Goal: Task Accomplishment & Management: Complete application form

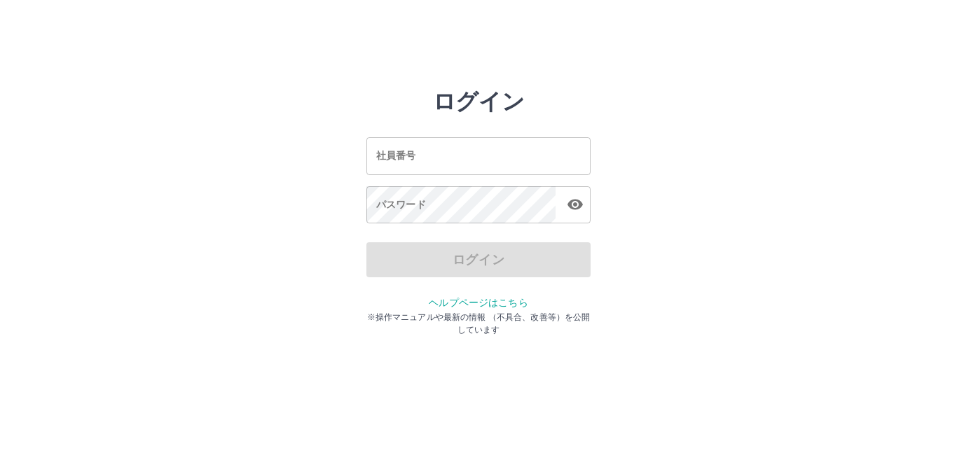
click at [475, 158] on input "社員番号" at bounding box center [479, 155] width 224 height 37
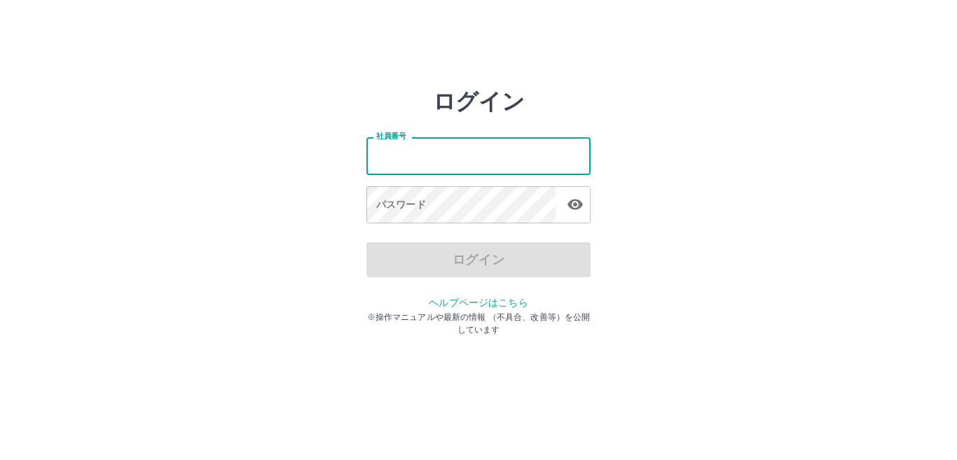
type input "*******"
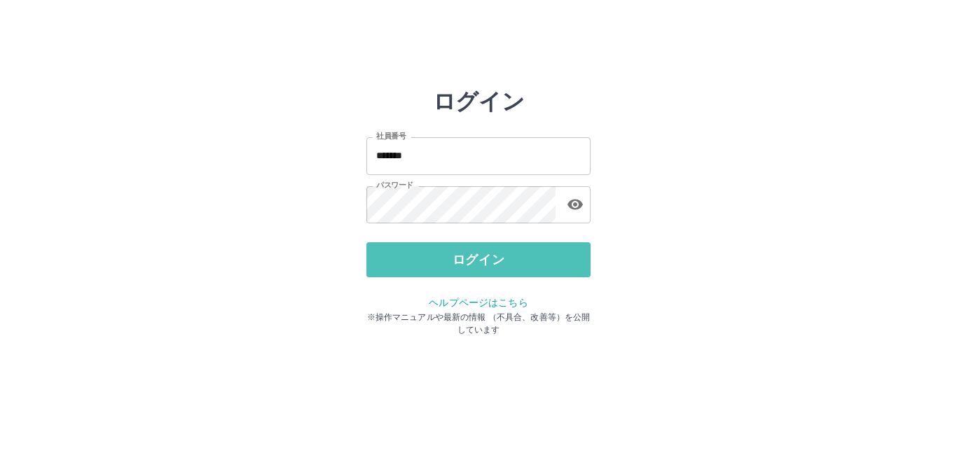
drag, startPoint x: 448, startPoint y: 246, endPoint x: 437, endPoint y: 242, distance: 11.7
click at [448, 247] on button "ログイン" at bounding box center [479, 259] width 224 height 35
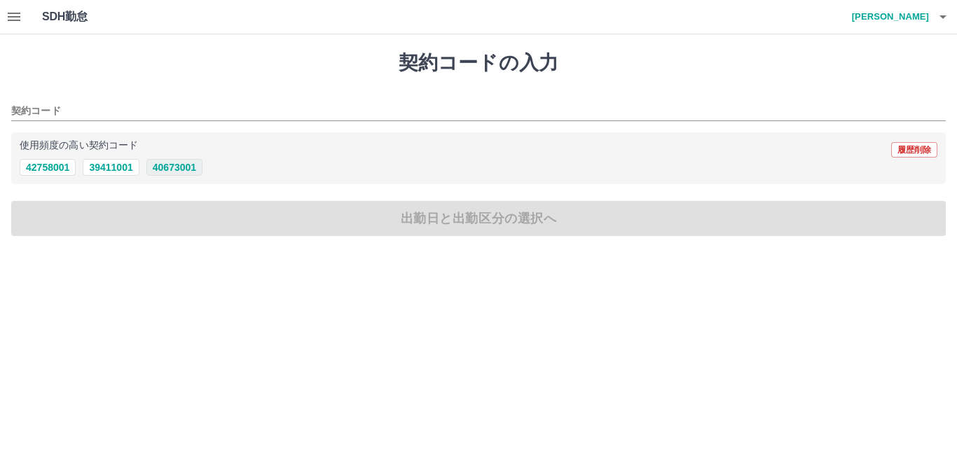
click at [193, 170] on button "40673001" at bounding box center [174, 167] width 56 height 17
type input "********"
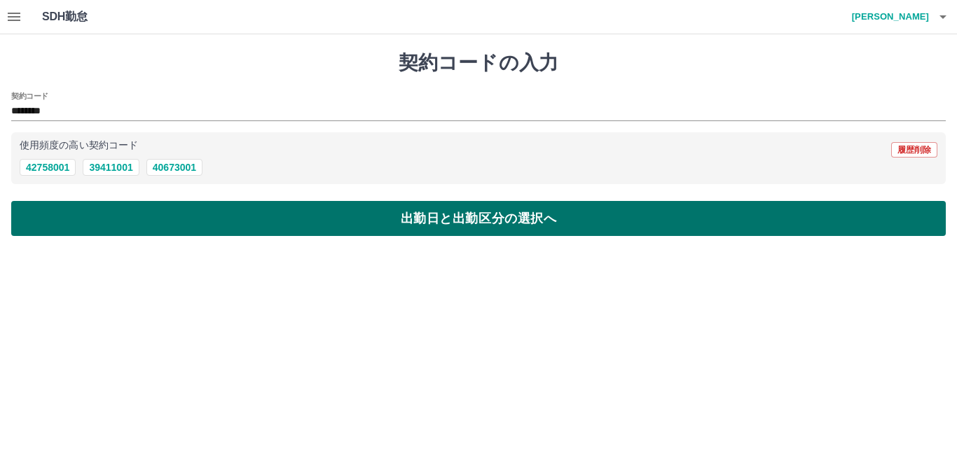
drag, startPoint x: 258, startPoint y: 198, endPoint x: 256, endPoint y: 210, distance: 12.1
click at [256, 203] on div "契約コードの入力 契約コード ******** 使用頻度の高い契約コード 履歴削除 42758001 39411001 40673001 出勤日と出勤区分の選…" at bounding box center [478, 143] width 957 height 219
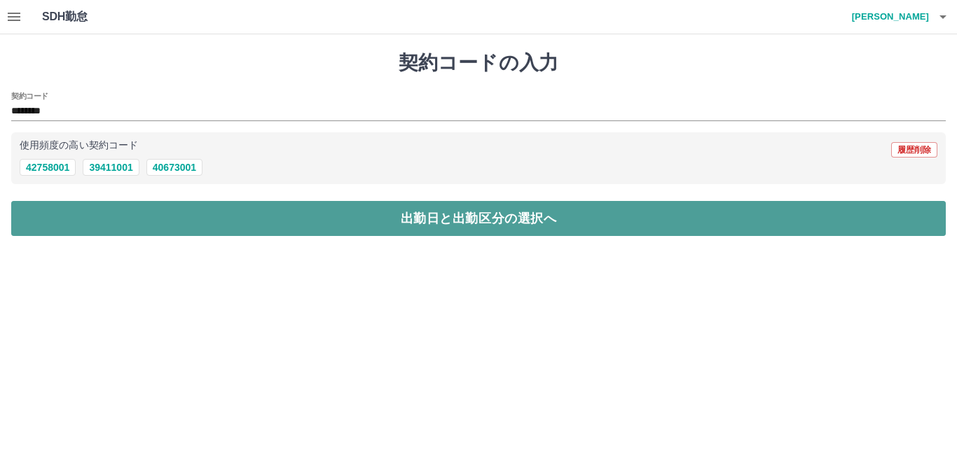
click at [255, 210] on button "出勤日と出勤区分の選択へ" at bounding box center [478, 218] width 935 height 35
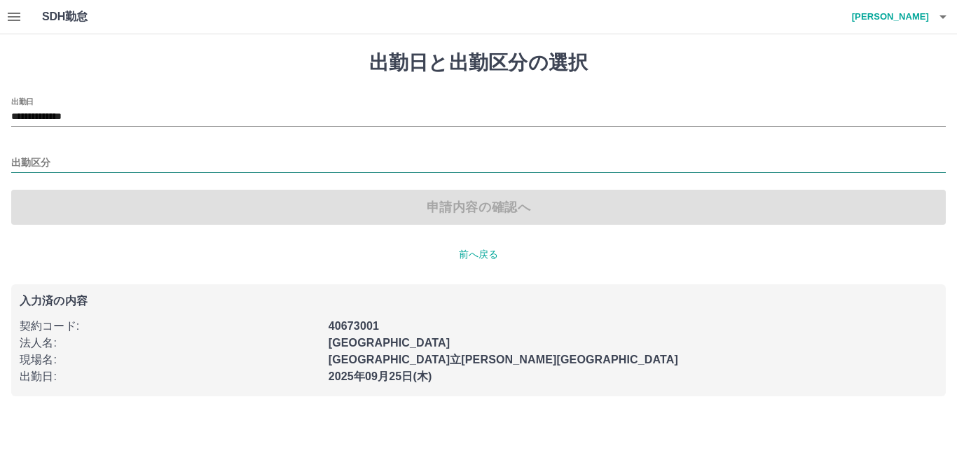
drag, startPoint x: 116, startPoint y: 153, endPoint x: 115, endPoint y: 162, distance: 8.5
click at [117, 154] on div "出勤区分" at bounding box center [478, 158] width 935 height 29
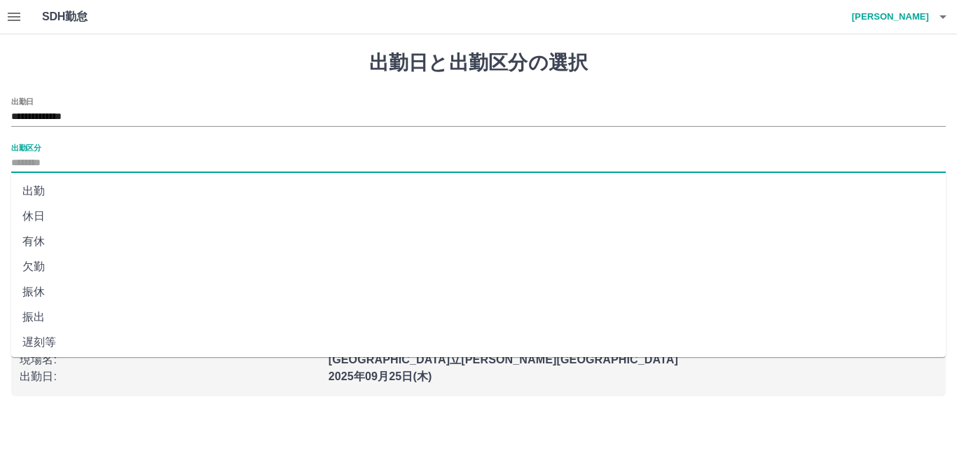
drag, startPoint x: 93, startPoint y: 160, endPoint x: 85, endPoint y: 162, distance: 8.7
click at [91, 160] on input "出勤区分" at bounding box center [478, 164] width 935 height 18
click at [48, 195] on li "出勤" at bounding box center [478, 191] width 935 height 25
type input "**"
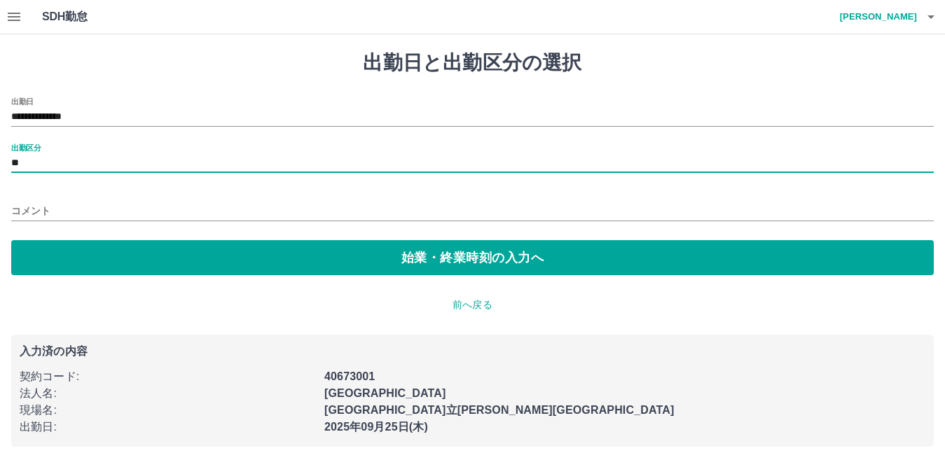
click at [46, 212] on input "コメント" at bounding box center [472, 211] width 923 height 20
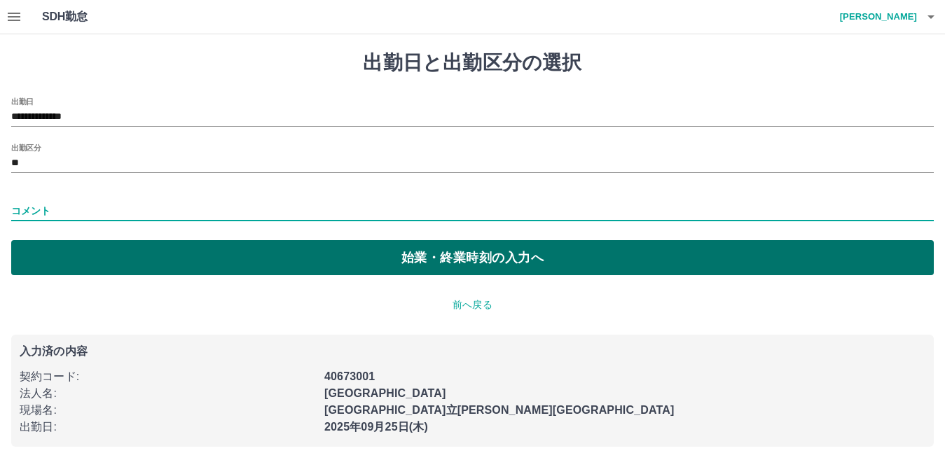
click at [40, 244] on button "始業・終業時刻の入力へ" at bounding box center [472, 257] width 923 height 35
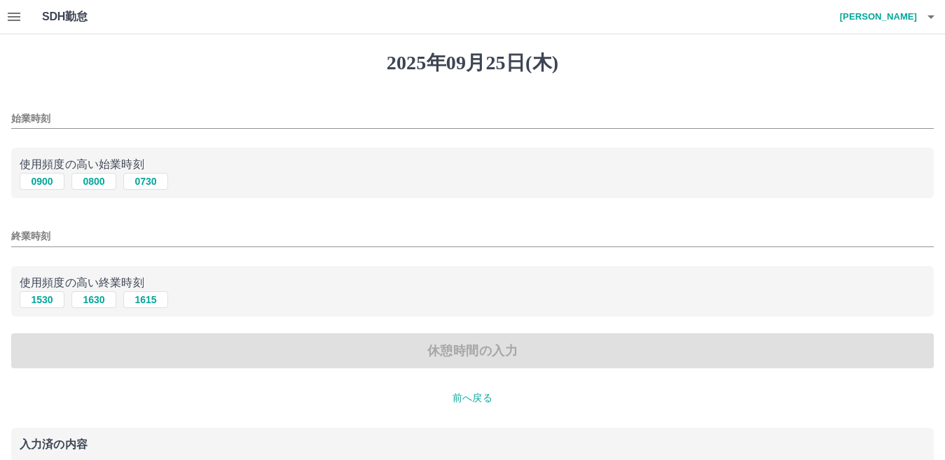
click at [44, 245] on div "終業時刻" at bounding box center [472, 232] width 923 height 34
drag, startPoint x: 137, startPoint y: 186, endPoint x: 136, endPoint y: 209, distance: 23.2
click at [137, 184] on button "0730" at bounding box center [145, 181] width 45 height 17
type input "****"
drag, startPoint x: 92, startPoint y: 296, endPoint x: 99, endPoint y: 299, distance: 7.3
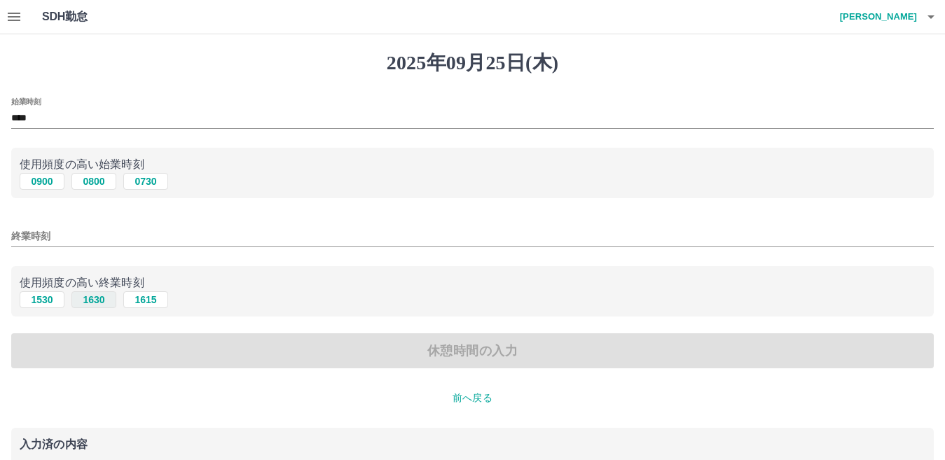
click at [92, 296] on button "1630" at bounding box center [93, 300] width 45 height 17
type input "****"
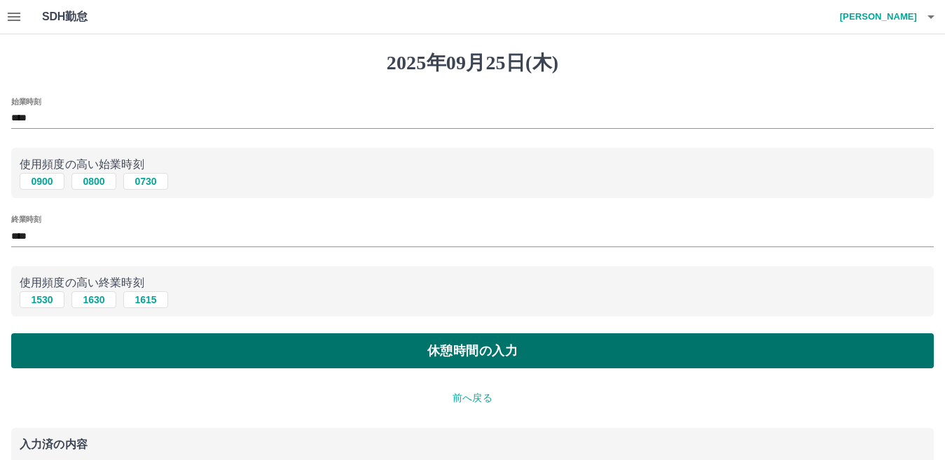
drag, startPoint x: 85, startPoint y: 347, endPoint x: 91, endPoint y: 353, distance: 8.4
click at [85, 350] on button "休憩時間の入力" at bounding box center [472, 351] width 923 height 35
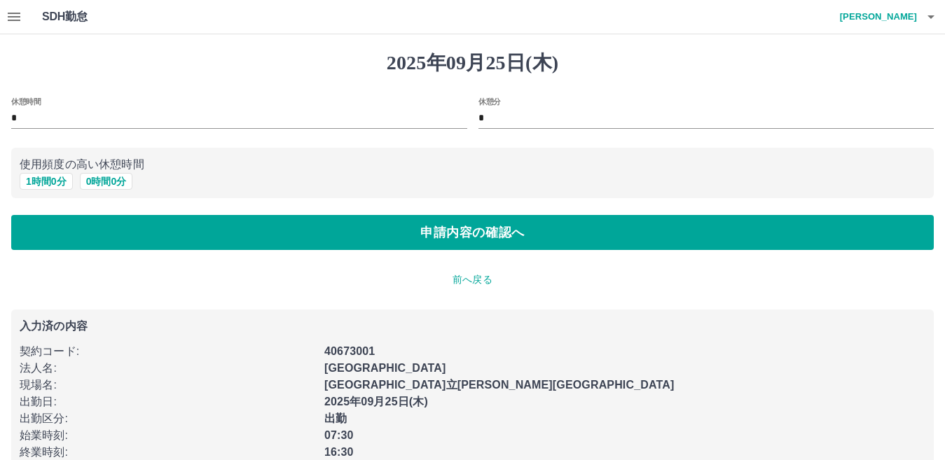
click at [36, 191] on div "使用頻度の高い休憩時間 1 時間 0 分 0 時間 0 分" at bounding box center [472, 173] width 923 height 51
click at [36, 189] on button "1 時間 0 分" at bounding box center [46, 181] width 53 height 17
type input "*"
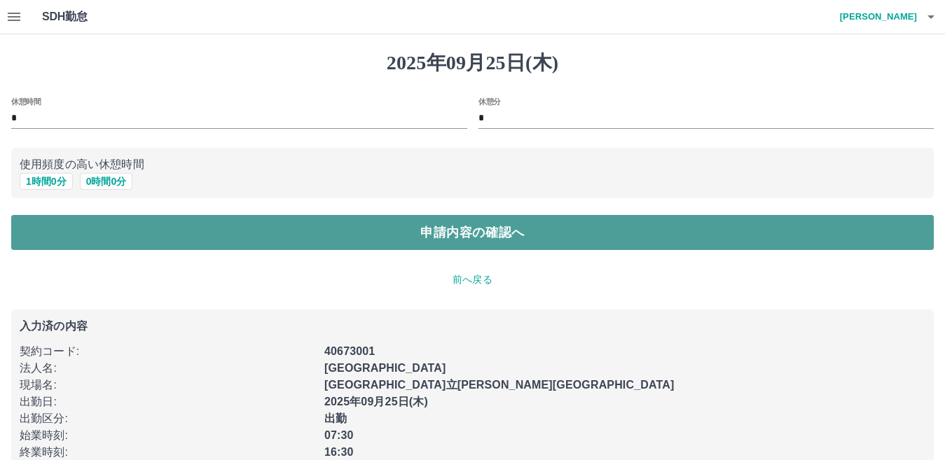
click at [21, 241] on button "申請内容の確認へ" at bounding box center [472, 232] width 923 height 35
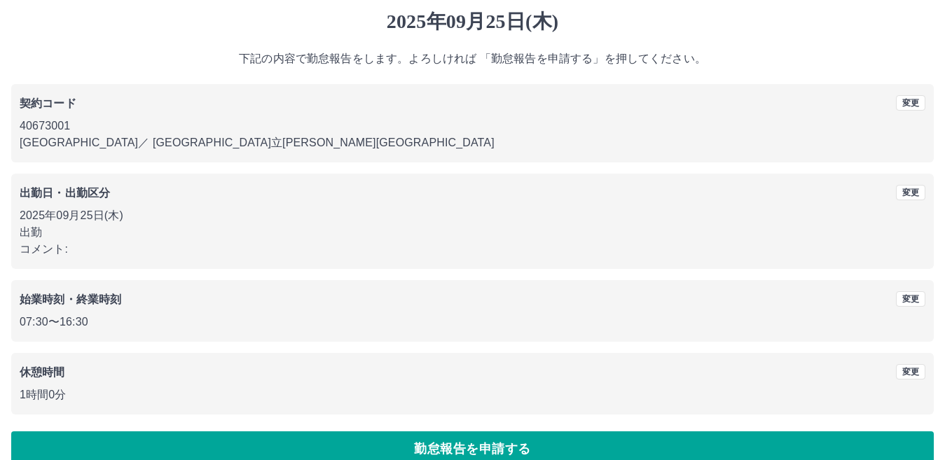
scroll to position [64, 0]
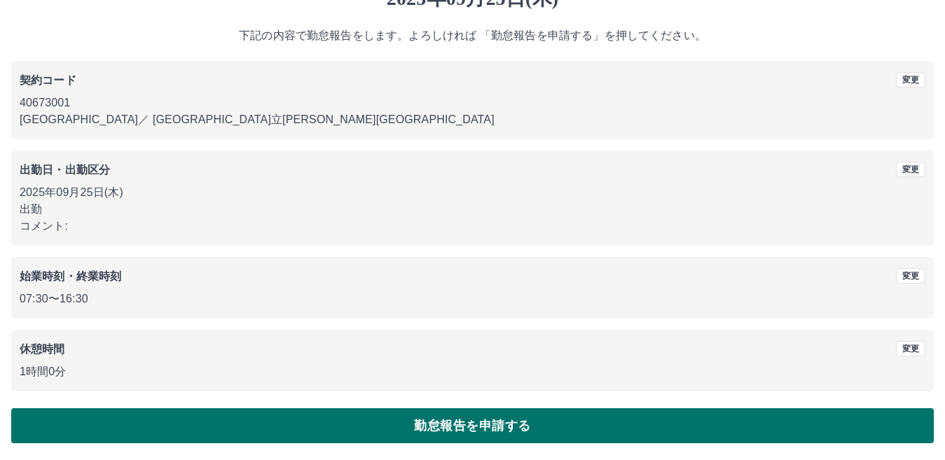
click at [417, 435] on button "勤怠報告を申請する" at bounding box center [472, 426] width 923 height 35
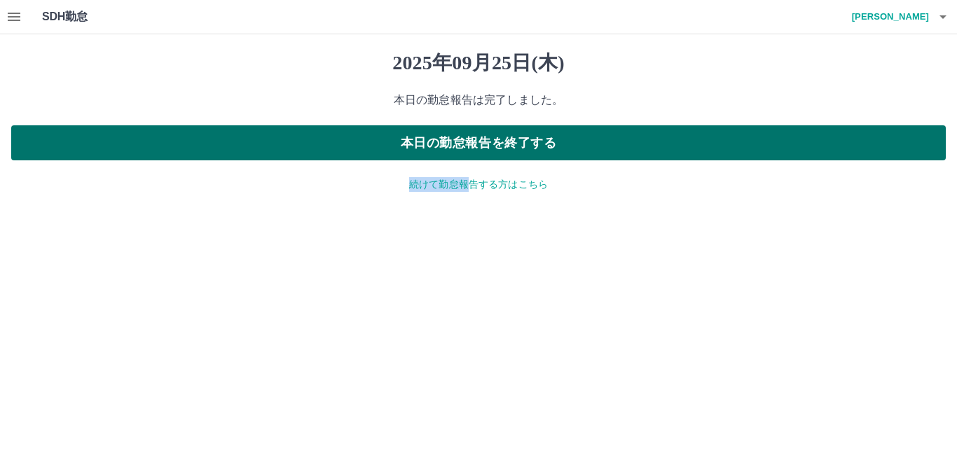
drag, startPoint x: 471, startPoint y: 190, endPoint x: 479, endPoint y: 147, distance: 43.4
click at [479, 148] on div "2025年09月25日(木) 本日の勤怠報告は完了しました。 本日の勤怠報告を終了する 続けて勤怠報告する方はこちら" at bounding box center [478, 121] width 957 height 174
drag, startPoint x: 475, startPoint y: 148, endPoint x: 476, endPoint y: 138, distance: 9.8
click at [476, 138] on button "本日の勤怠報告を終了する" at bounding box center [478, 142] width 935 height 35
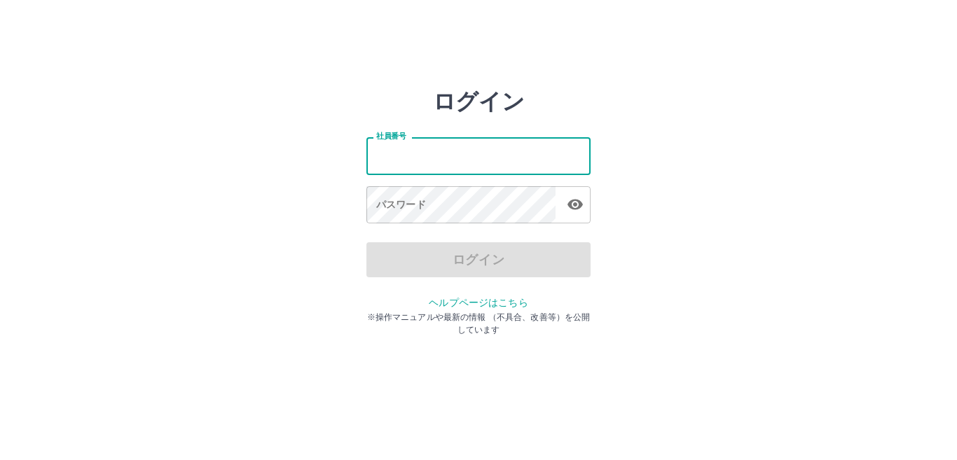
drag, startPoint x: 411, startPoint y: 146, endPoint x: 399, endPoint y: 151, distance: 12.2
click at [411, 145] on input "社員番号" at bounding box center [479, 155] width 224 height 37
type input "*******"
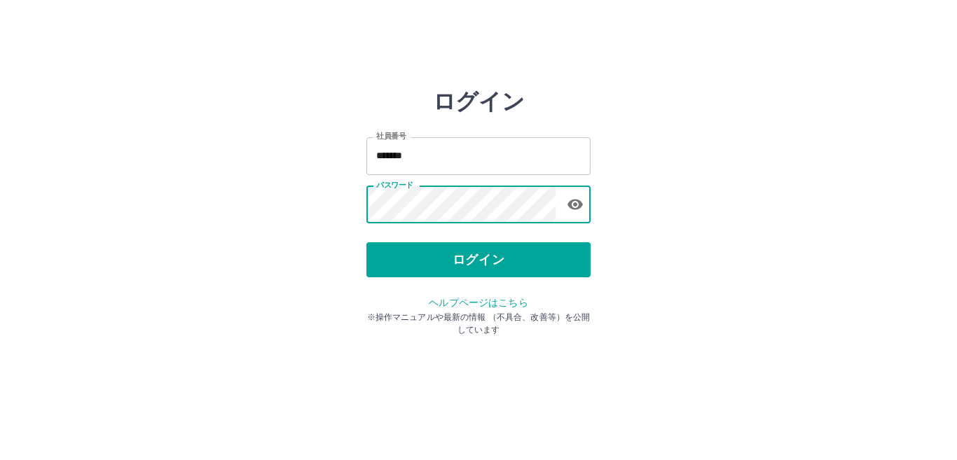
click at [434, 295] on div "ヘルプページはこちら ※操作マニュアルや最新の情報 （不具合、改善等）を公開しています" at bounding box center [479, 315] width 224 height 42
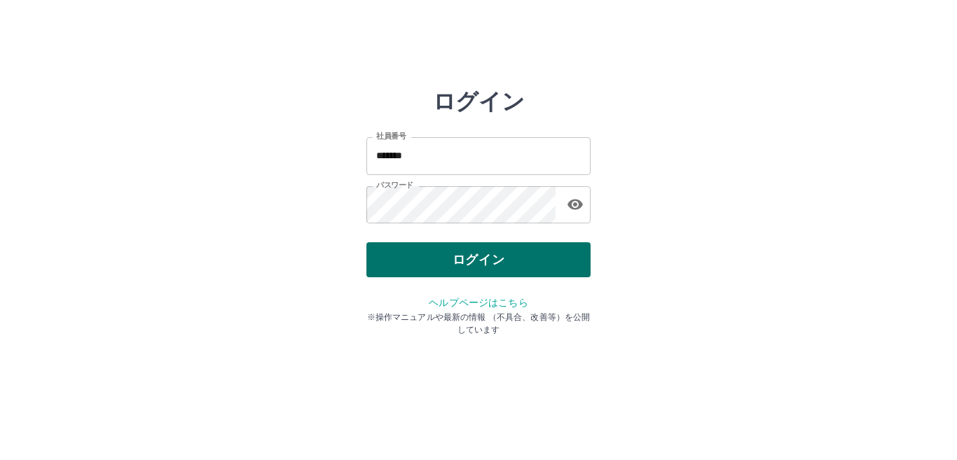
click at [448, 257] on button "ログイン" at bounding box center [479, 259] width 224 height 35
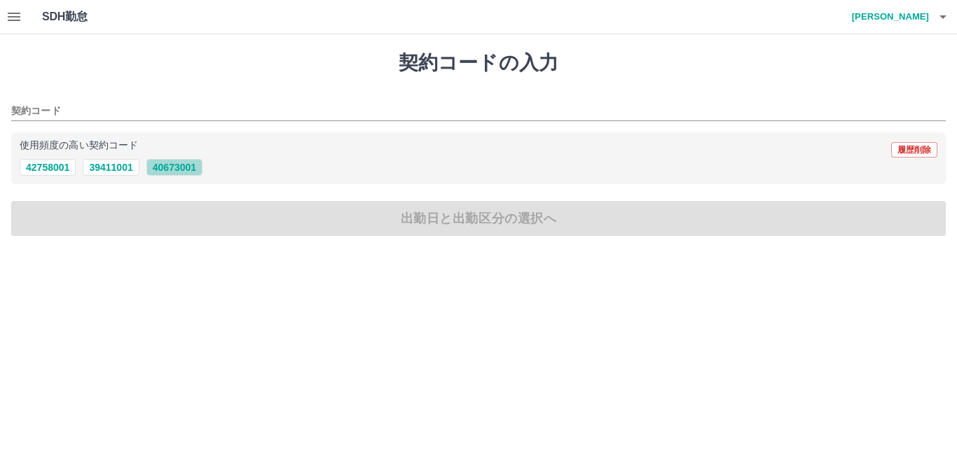
click at [172, 172] on button "40673001" at bounding box center [174, 167] width 56 height 17
type input "********"
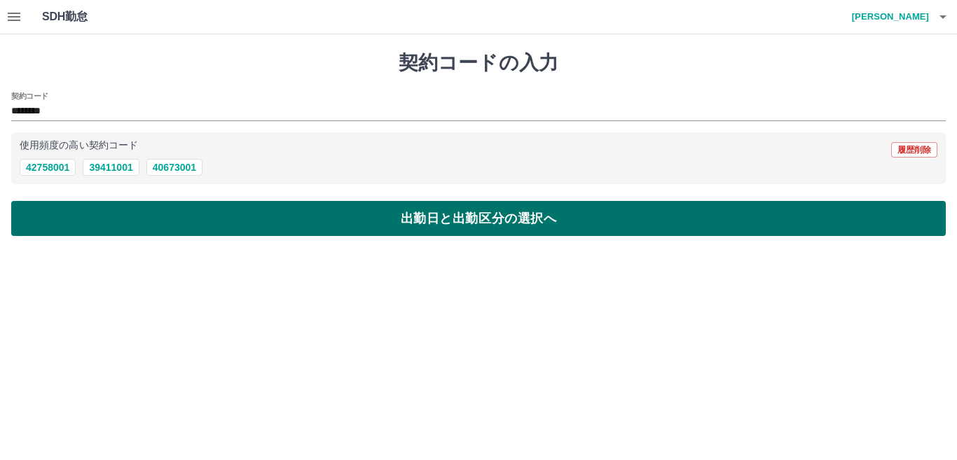
click at [200, 224] on button "出勤日と出勤区分の選択へ" at bounding box center [478, 218] width 935 height 35
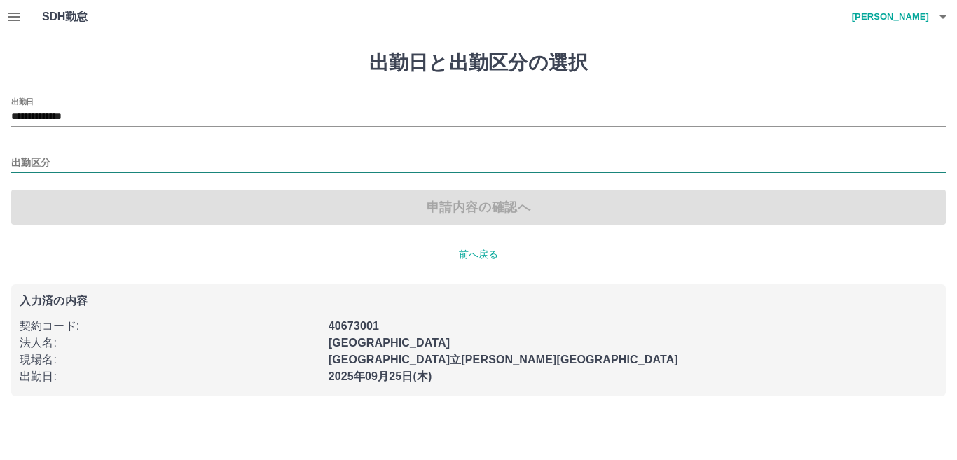
click at [159, 169] on input "出勤区分" at bounding box center [478, 164] width 935 height 18
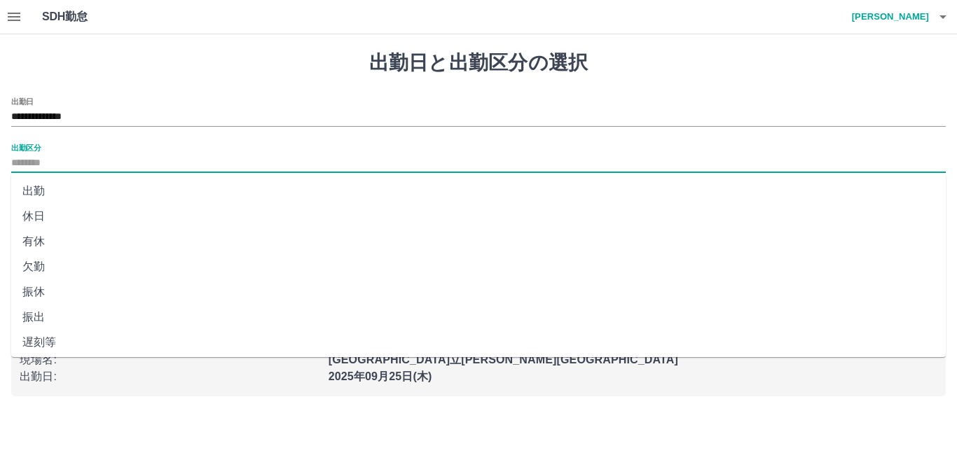
click at [162, 198] on li "出勤" at bounding box center [478, 191] width 935 height 25
type input "**"
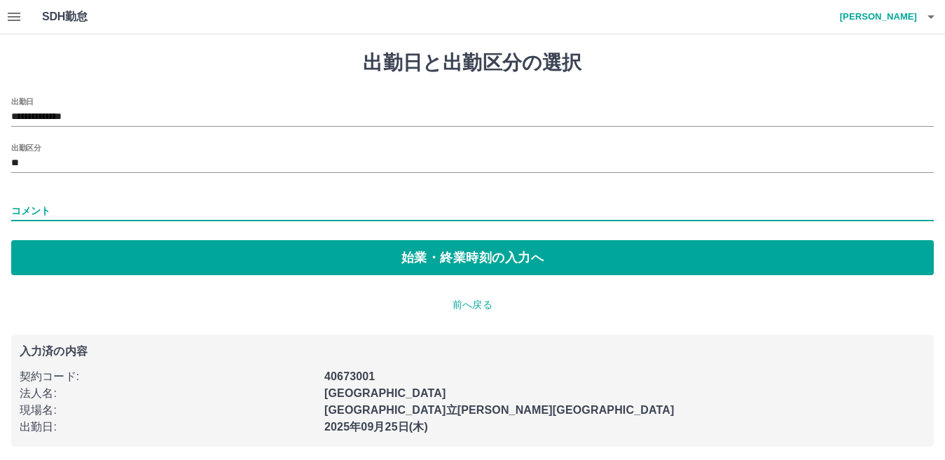
click at [170, 218] on input "コメント" at bounding box center [472, 211] width 923 height 20
click at [174, 212] on input "********" at bounding box center [472, 211] width 923 height 20
type input "**********"
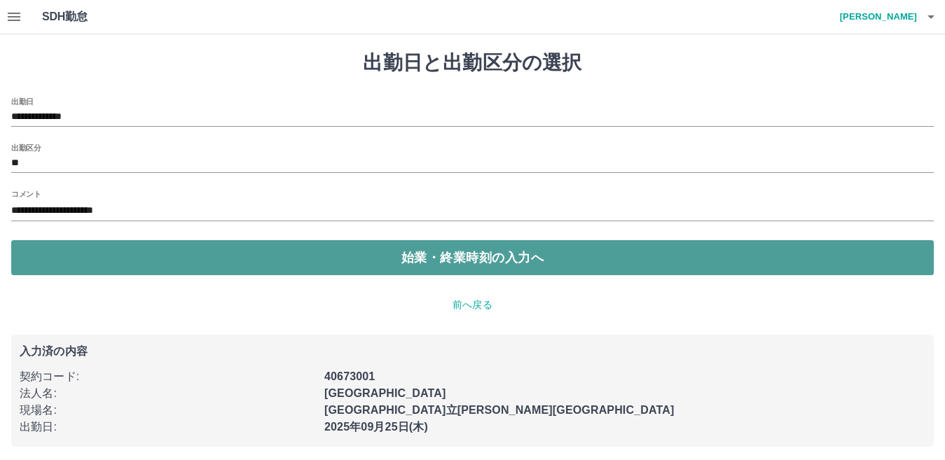
click at [246, 272] on button "始業・終業時刻の入力へ" at bounding box center [472, 257] width 923 height 35
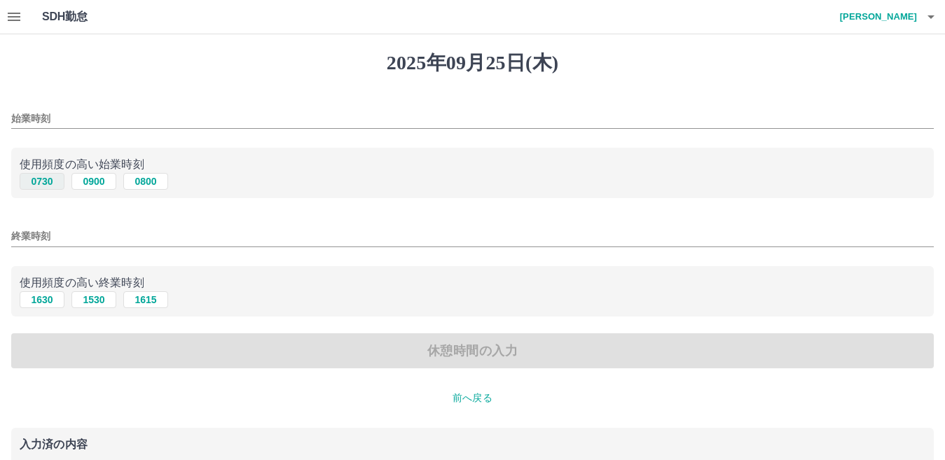
click at [57, 182] on button "0730" at bounding box center [42, 181] width 45 height 17
type input "****"
click at [108, 296] on button "1530" at bounding box center [93, 300] width 45 height 17
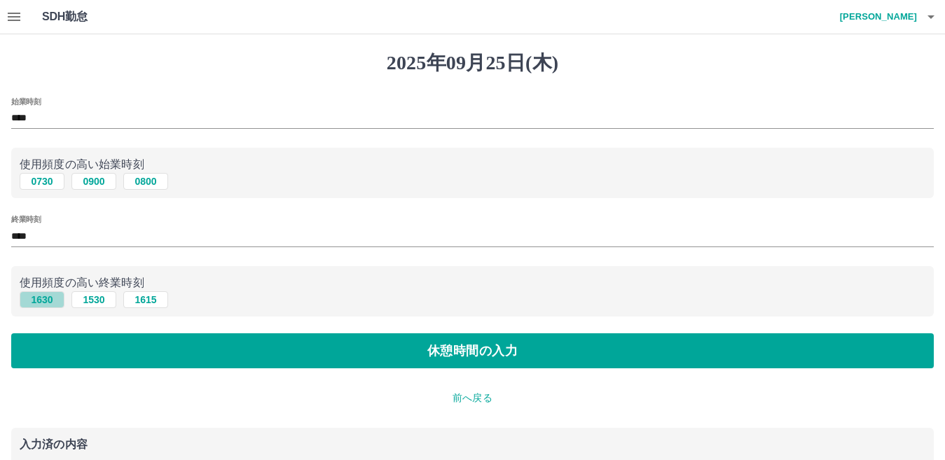
click at [33, 299] on button "1630" at bounding box center [42, 300] width 45 height 17
type input "****"
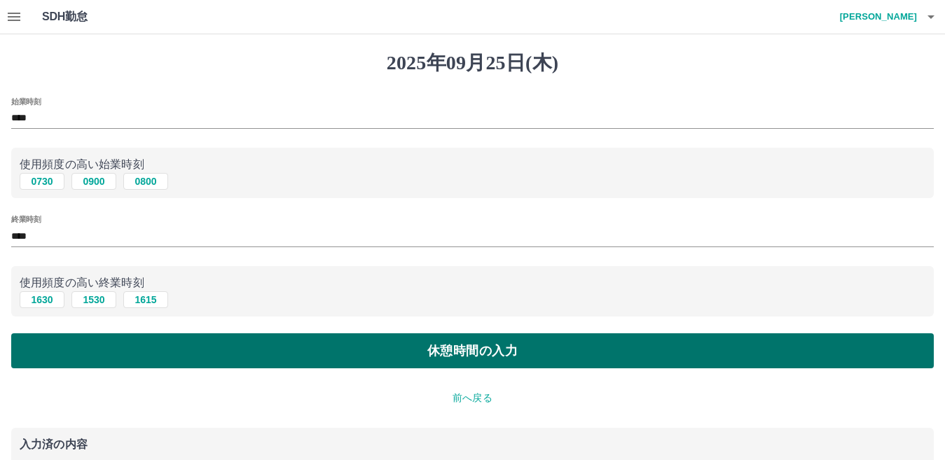
click at [152, 350] on button "休憩時間の入力" at bounding box center [472, 351] width 923 height 35
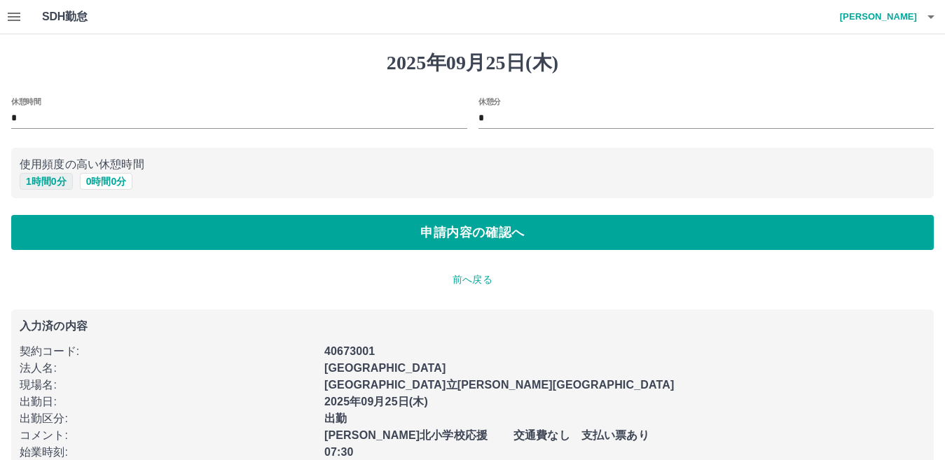
click at [42, 182] on button "1 時間 0 分" at bounding box center [46, 181] width 53 height 17
type input "*"
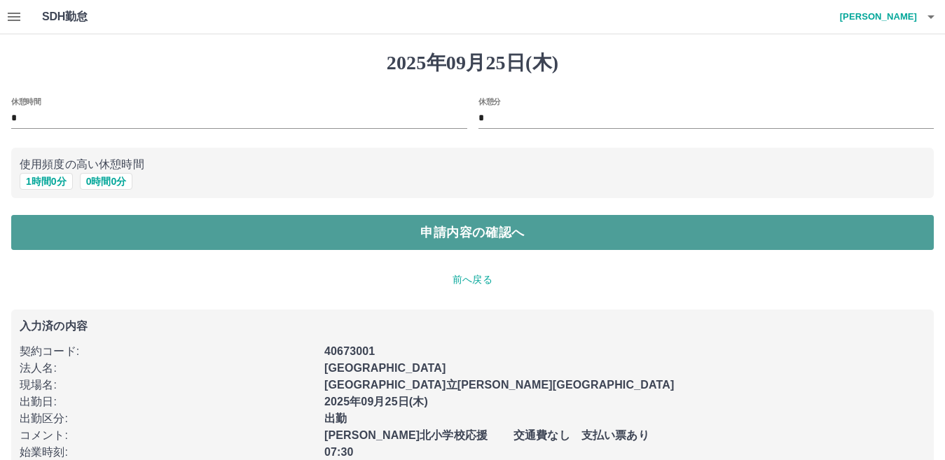
click at [121, 233] on button "申請内容の確認へ" at bounding box center [472, 232] width 923 height 35
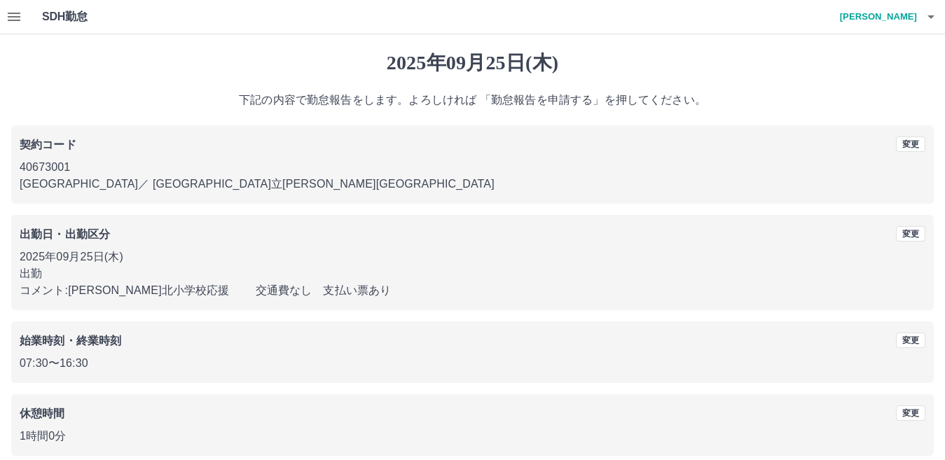
scroll to position [64, 0]
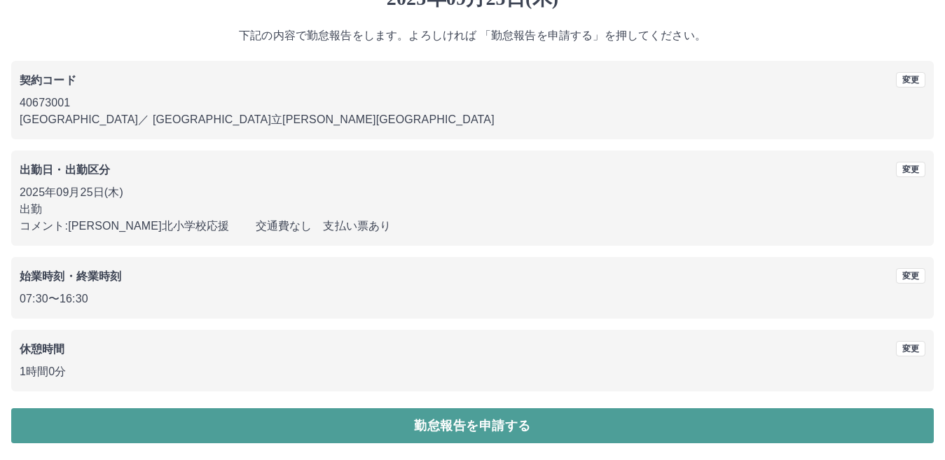
click at [530, 418] on button "勤怠報告を申請する" at bounding box center [472, 426] width 923 height 35
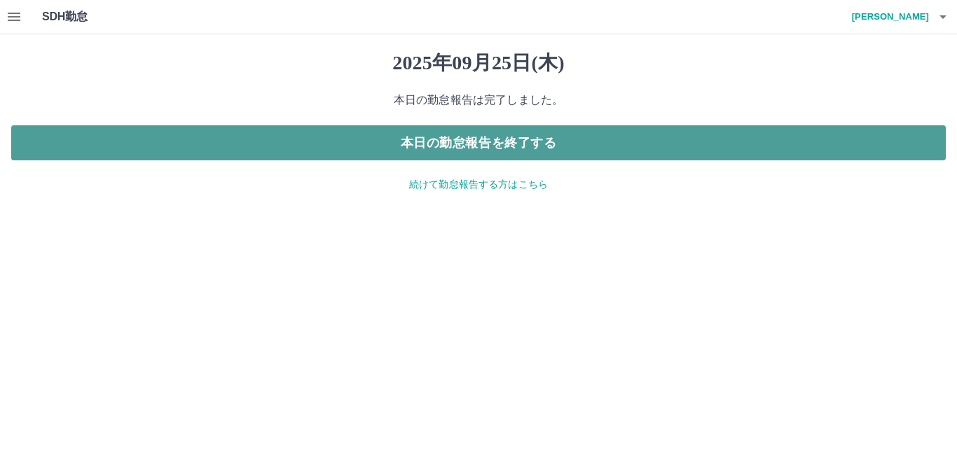
click at [517, 139] on button "本日の勤怠報告を終了する" at bounding box center [478, 142] width 935 height 35
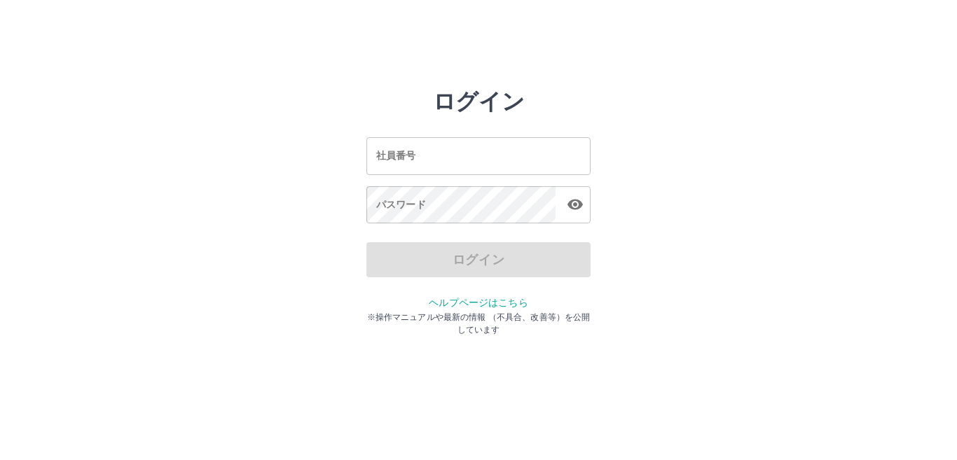
drag, startPoint x: 732, startPoint y: 140, endPoint x: 725, endPoint y: 146, distance: 9.4
click at [727, 145] on div "ログイン 社員番号 社員番号 パスワード パスワード ログイン ヘルプページはこちら ※操作マニュアルや最新の情報 （不具合、改善等）を公開しています" at bounding box center [478, 200] width 841 height 224
click at [485, 158] on input "社員番号" at bounding box center [479, 155] width 224 height 37
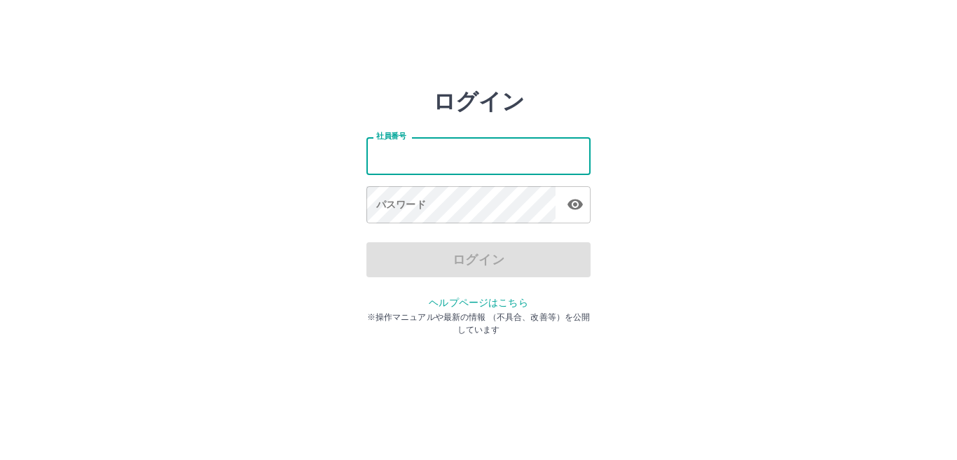
type input "*******"
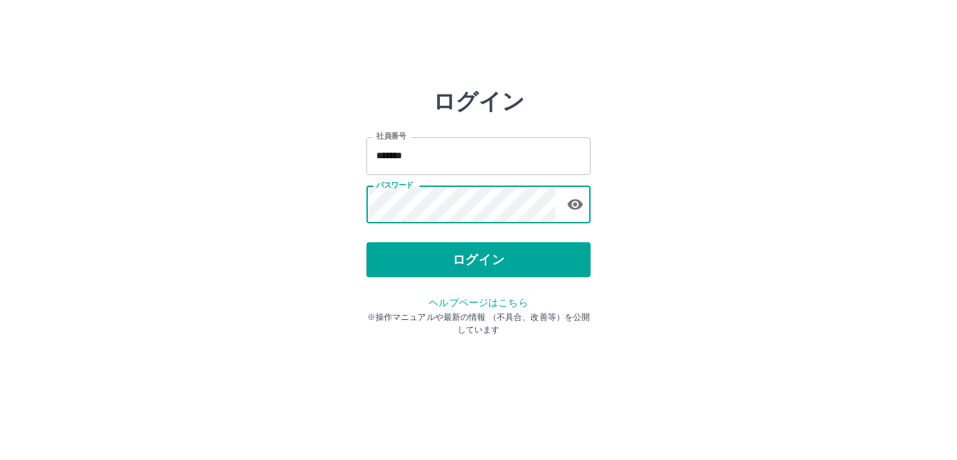
click at [527, 260] on button "ログイン" at bounding box center [479, 259] width 224 height 35
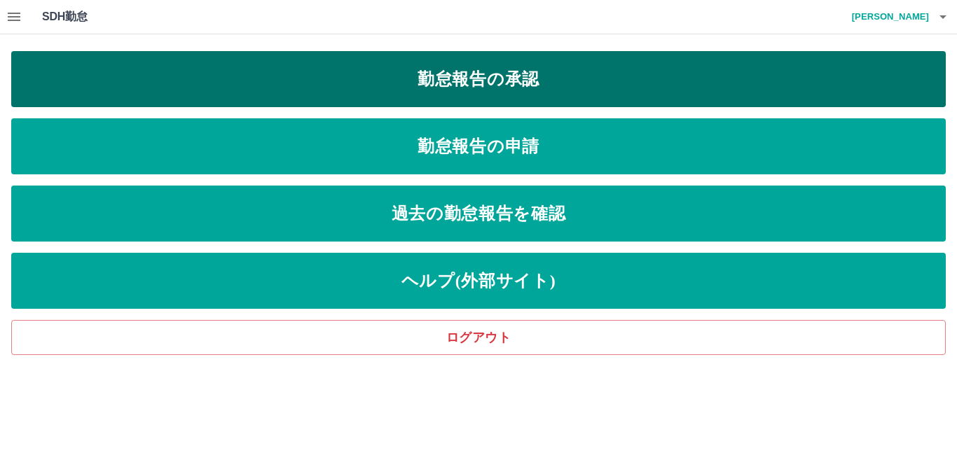
click at [379, 87] on link "勤怠報告の承認" at bounding box center [478, 79] width 935 height 56
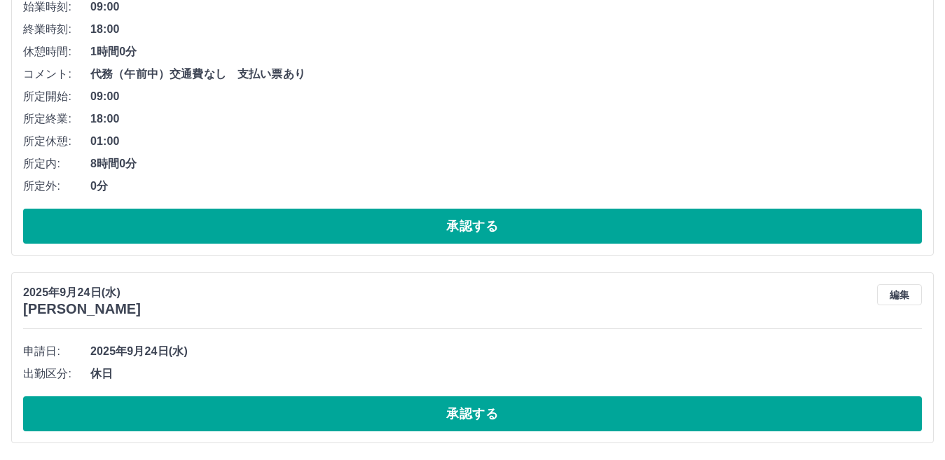
scroll to position [3411, 0]
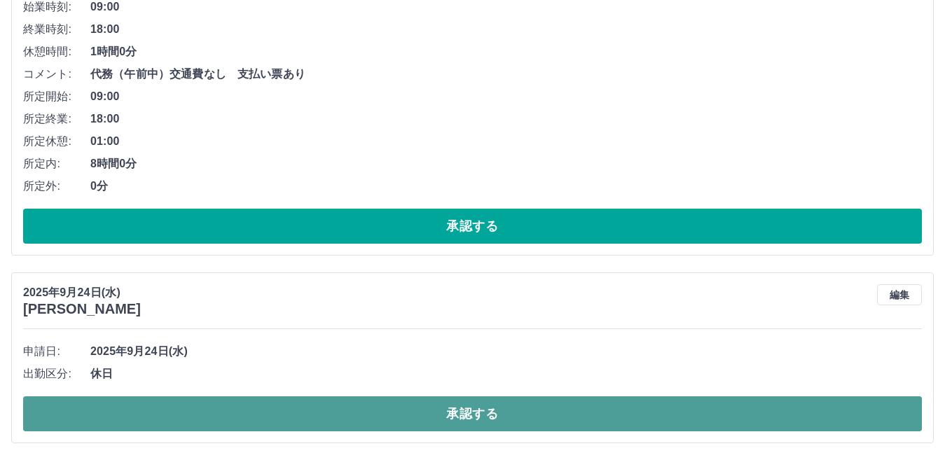
click at [327, 406] on button "承認する" at bounding box center [472, 414] width 899 height 35
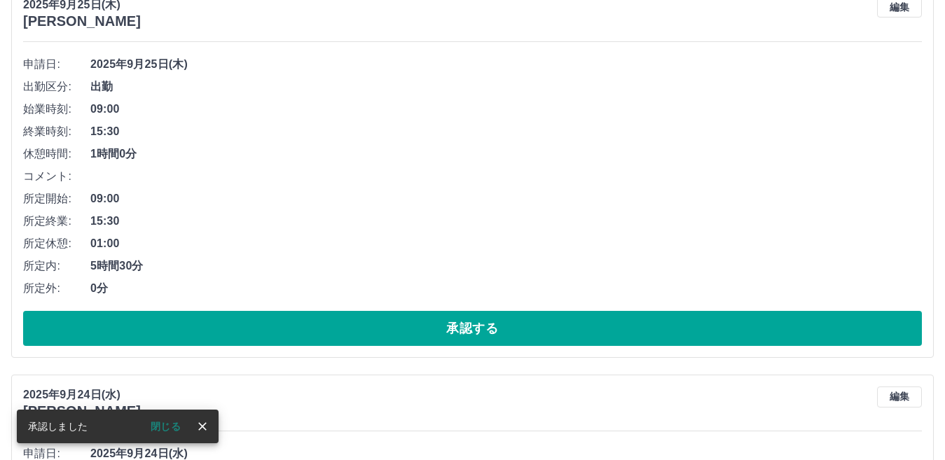
scroll to position [2873, 0]
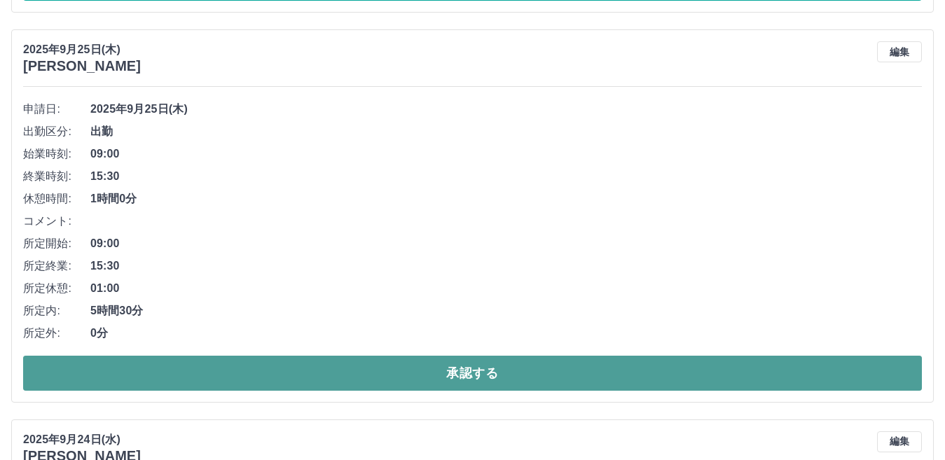
click at [235, 371] on button "承認する" at bounding box center [472, 373] width 899 height 35
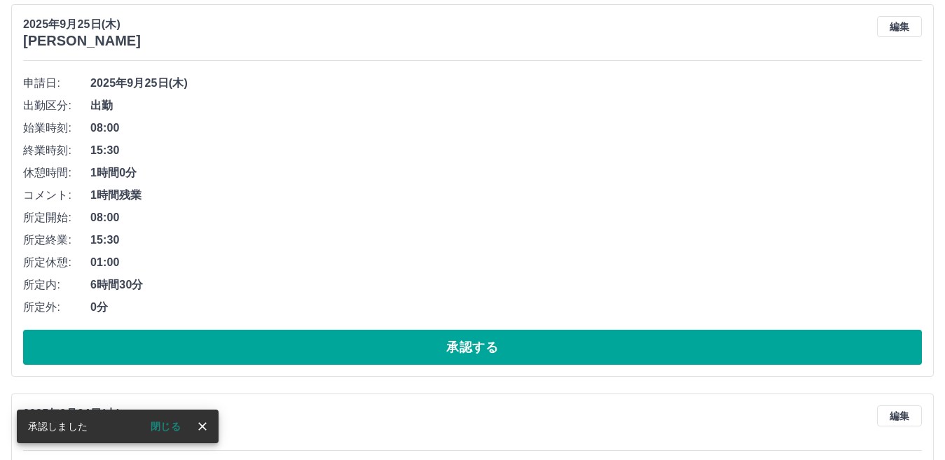
scroll to position [2484, 0]
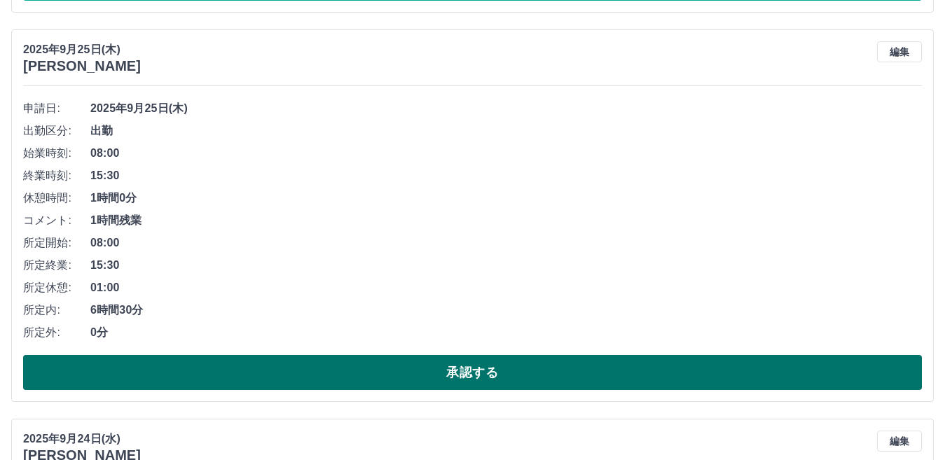
click at [208, 362] on button "承認する" at bounding box center [472, 372] width 899 height 35
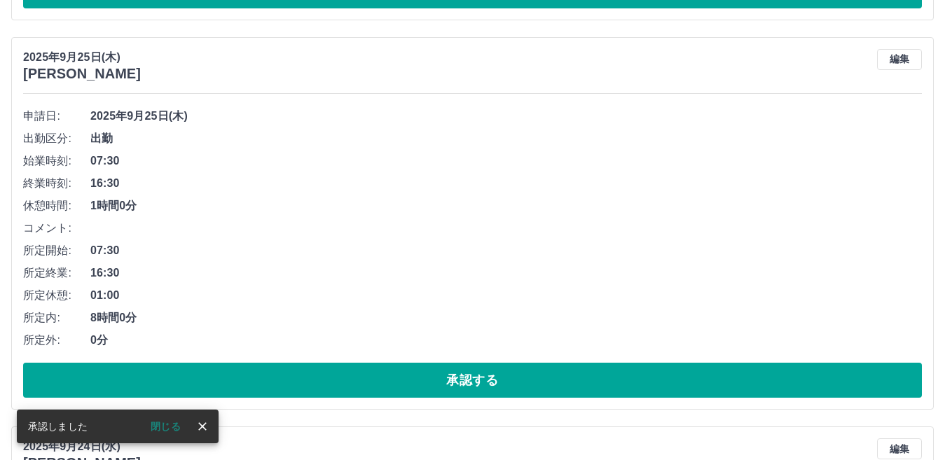
scroll to position [2063, 0]
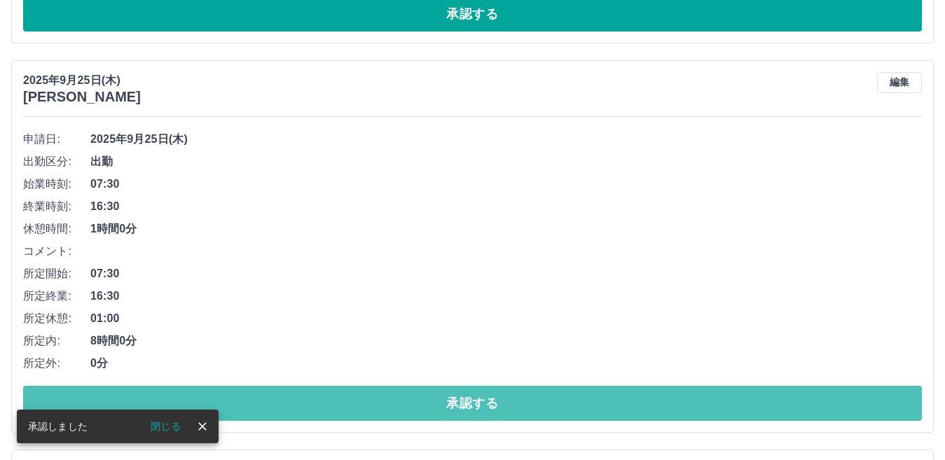
drag, startPoint x: 307, startPoint y: 394, endPoint x: 304, endPoint y: 385, distance: 8.9
click at [307, 392] on button "承認する" at bounding box center [472, 403] width 899 height 35
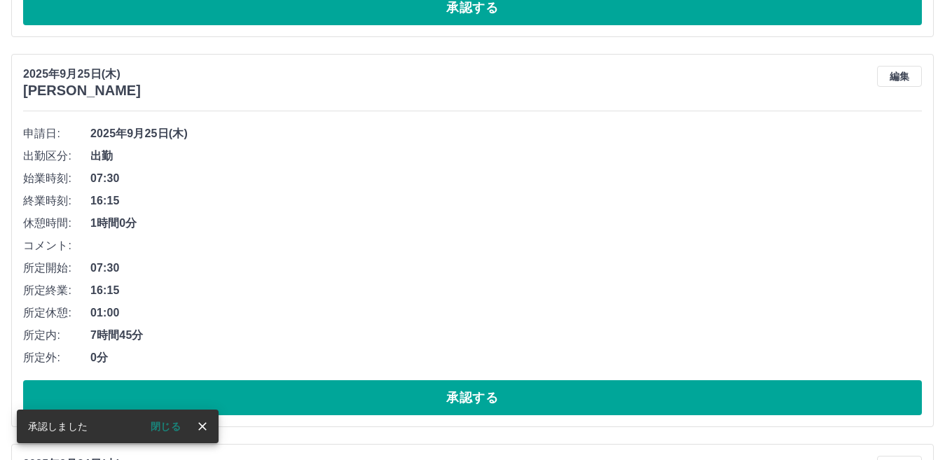
scroll to position [1704, 0]
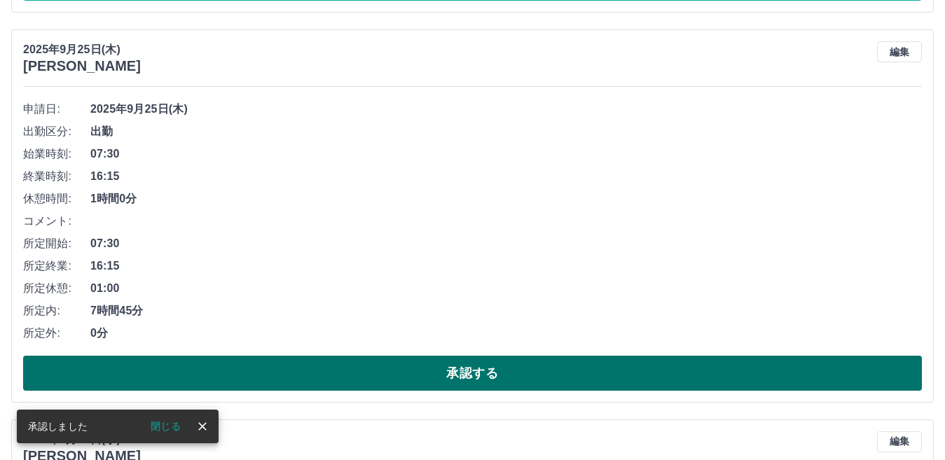
click at [259, 359] on button "承認する" at bounding box center [472, 373] width 899 height 35
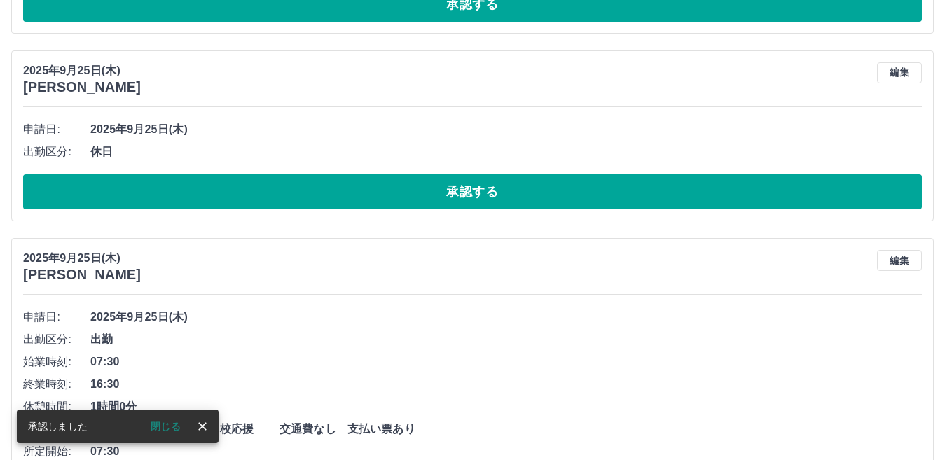
scroll to position [1003, 0]
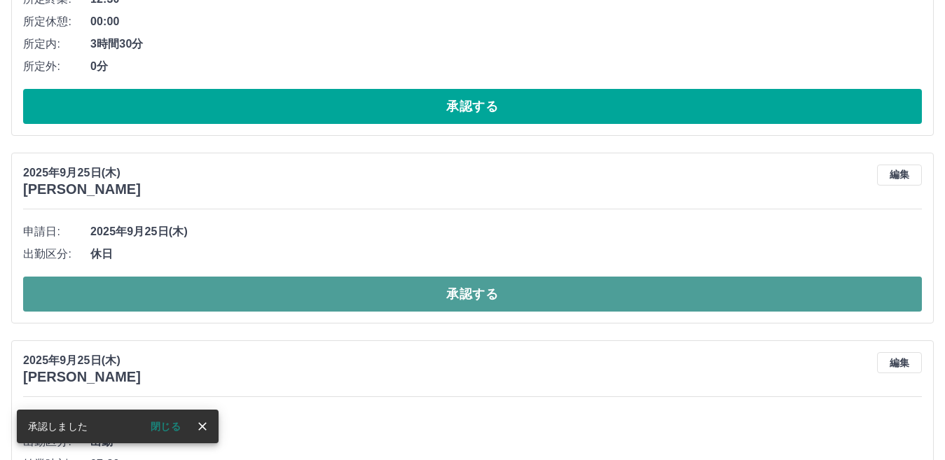
click at [233, 304] on button "承認する" at bounding box center [472, 294] width 899 height 35
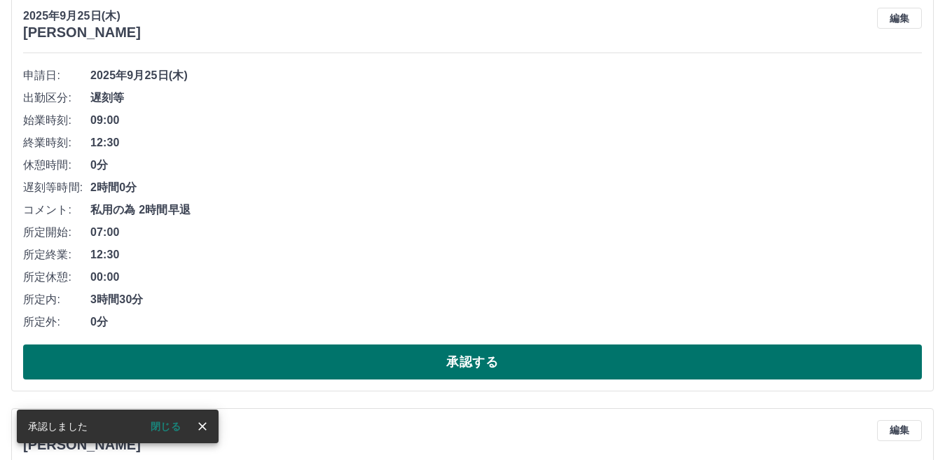
scroll to position [723, 0]
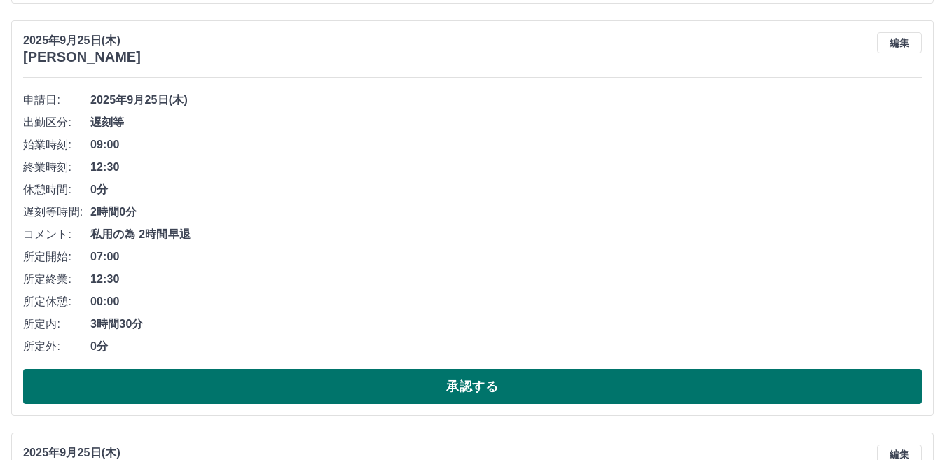
click at [309, 395] on button "承認する" at bounding box center [472, 386] width 899 height 35
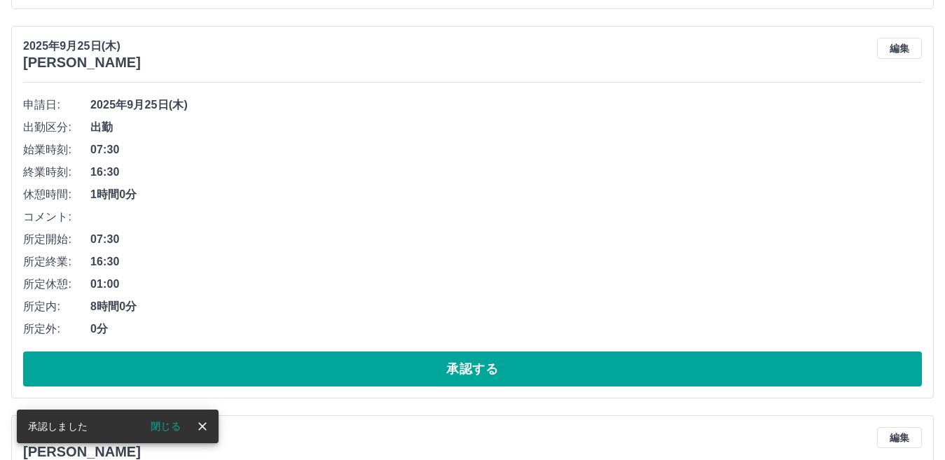
scroll to position [302, 0]
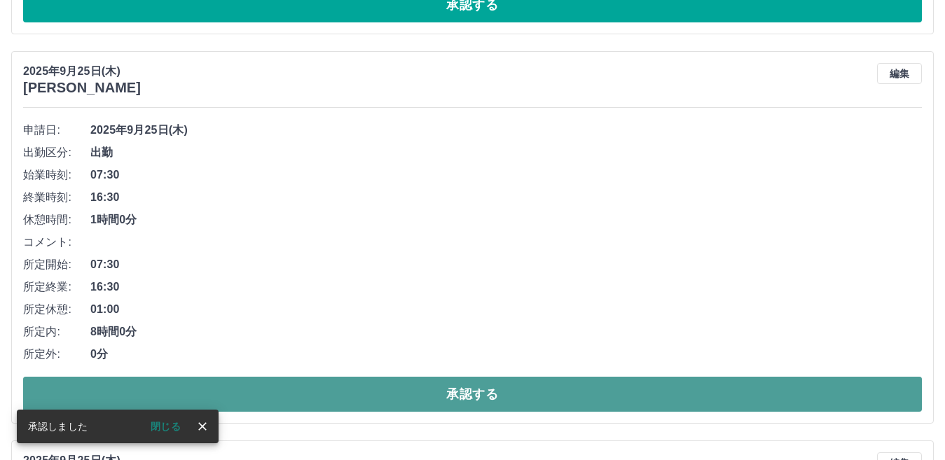
click at [251, 395] on button "承認する" at bounding box center [472, 394] width 899 height 35
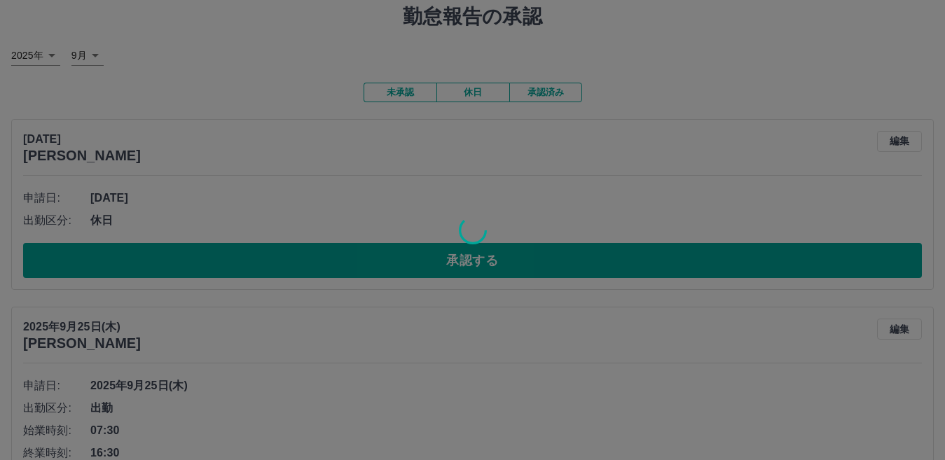
scroll to position [0, 0]
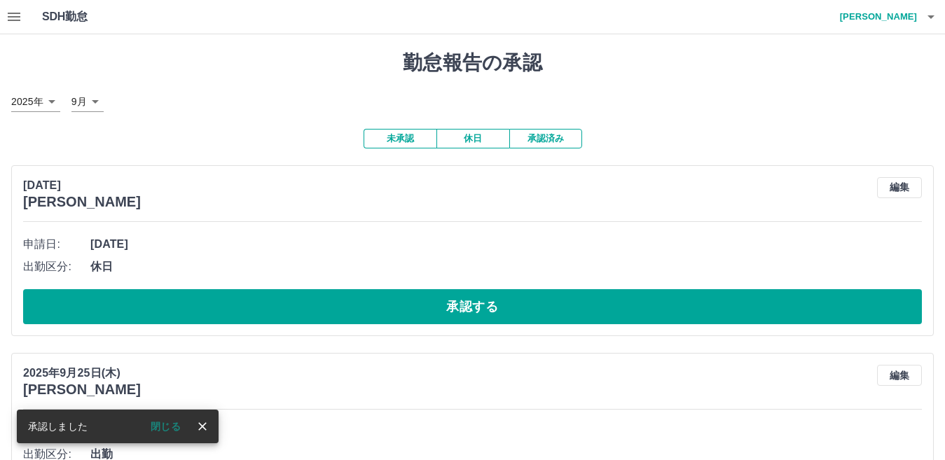
click at [15, 18] on icon "button" at bounding box center [14, 17] width 13 height 8
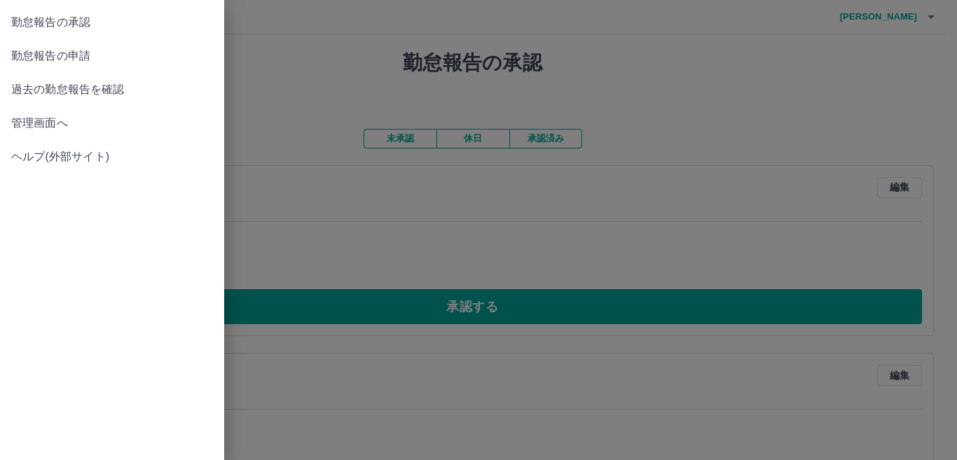
click at [98, 128] on span "管理画面へ" at bounding box center [112, 123] width 202 height 17
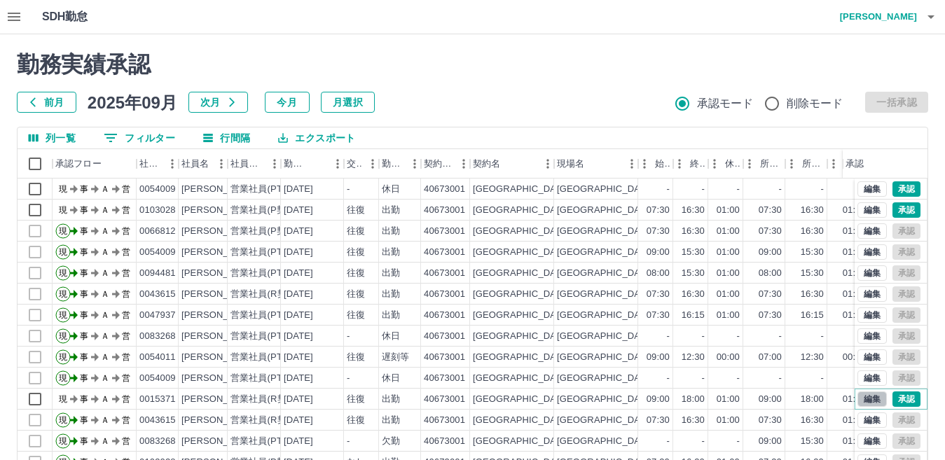
click at [868, 400] on button "編集" at bounding box center [872, 399] width 29 height 15
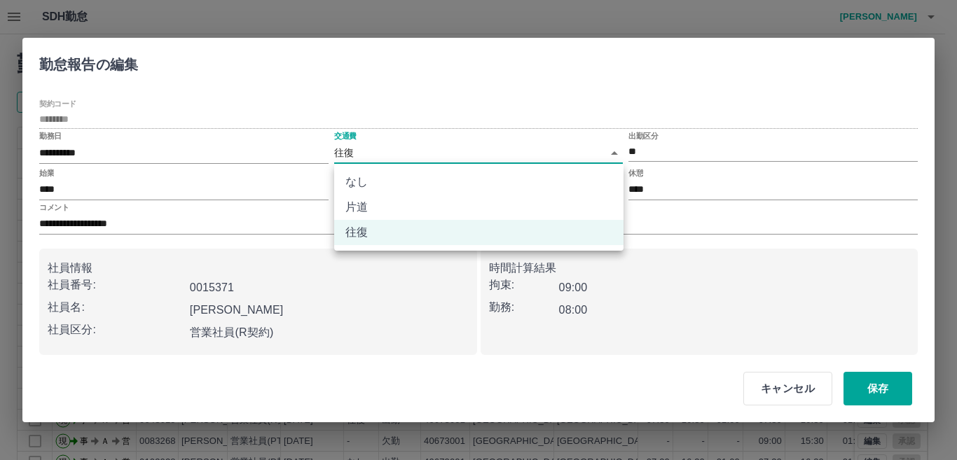
drag, startPoint x: 373, startPoint y: 145, endPoint x: 371, endPoint y: 157, distance: 12.1
click at [373, 150] on body "SDH勤怠 山田　由佳 勤務実績承認 前月 2025年09月 次月 今月 月選択 承認モード 削除モード 一括承認 列一覧 0 フィルター 行間隔 エクスポー…" at bounding box center [478, 296] width 957 height 592
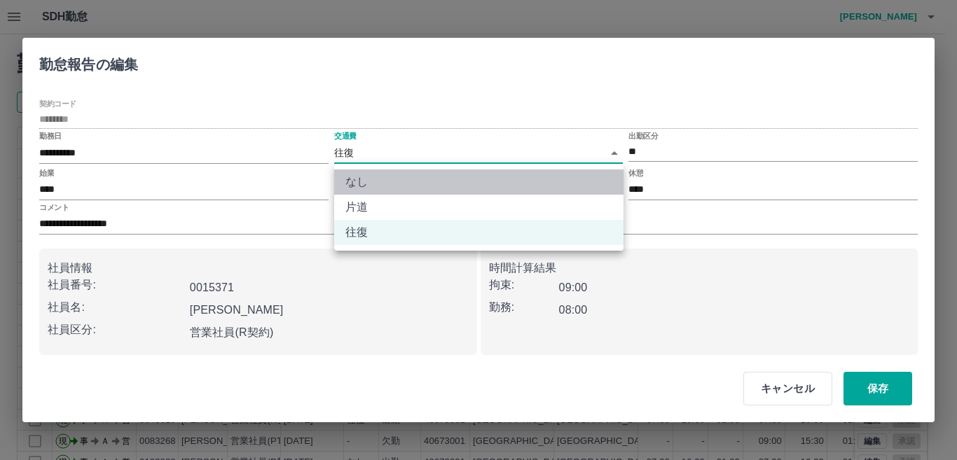
click at [367, 177] on li "なし" at bounding box center [478, 182] width 289 height 25
type input "****"
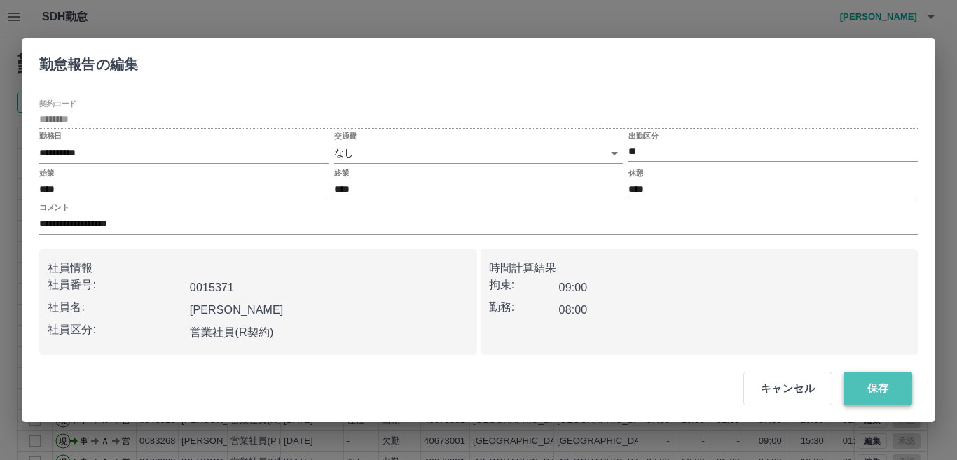
drag, startPoint x: 859, startPoint y: 399, endPoint x: 851, endPoint y: 397, distance: 8.5
click at [859, 398] on button "保存" at bounding box center [878, 389] width 69 height 34
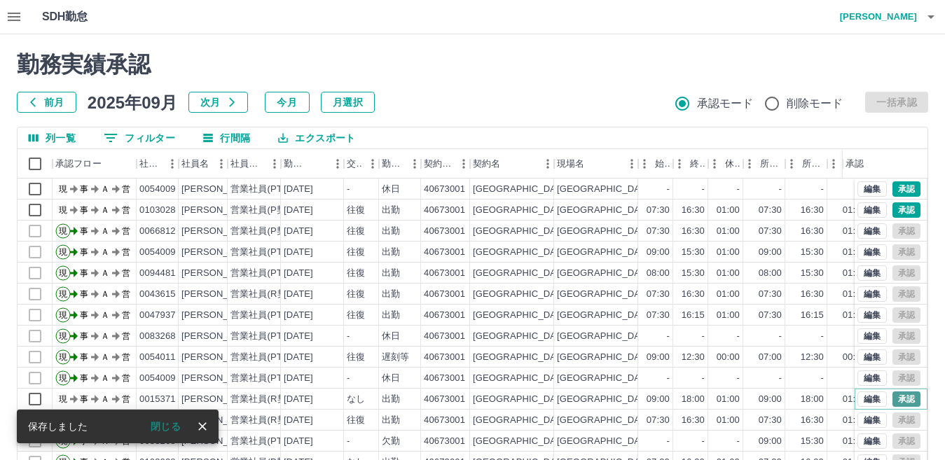
click at [901, 401] on button "承認" at bounding box center [907, 399] width 28 height 15
click at [860, 214] on button "編集" at bounding box center [872, 210] width 29 height 15
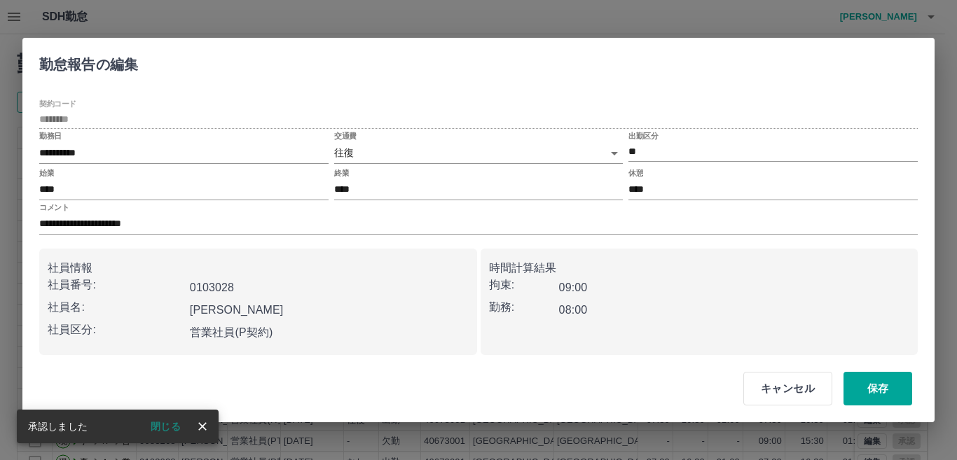
drag, startPoint x: 352, startPoint y: 142, endPoint x: 358, endPoint y: 153, distance: 11.9
click at [352, 144] on div "交通費 往復 ******" at bounding box center [478, 149] width 289 height 34
click at [358, 153] on body "SDH勤怠 山田　由佳 勤務実績承認 前月 2025年09月 次月 今月 月選択 承認モード 削除モード 一括承認 列一覧 0 フィルター 行間隔 エクスポー…" at bounding box center [478, 296] width 957 height 592
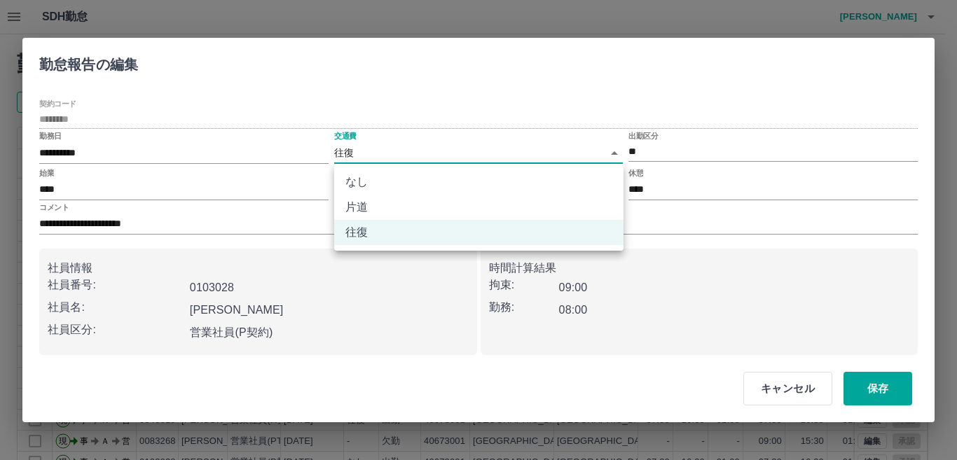
click at [365, 179] on li "なし" at bounding box center [478, 182] width 289 height 25
type input "****"
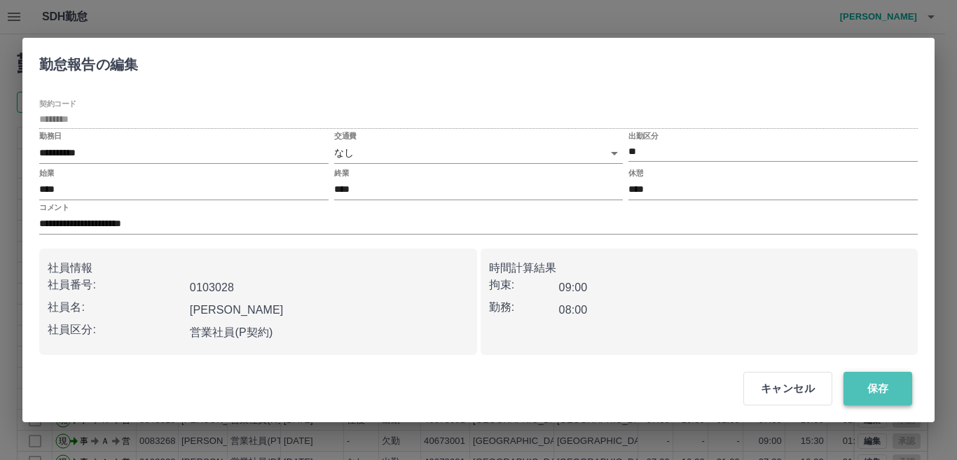
click at [887, 395] on button "保存" at bounding box center [878, 389] width 69 height 34
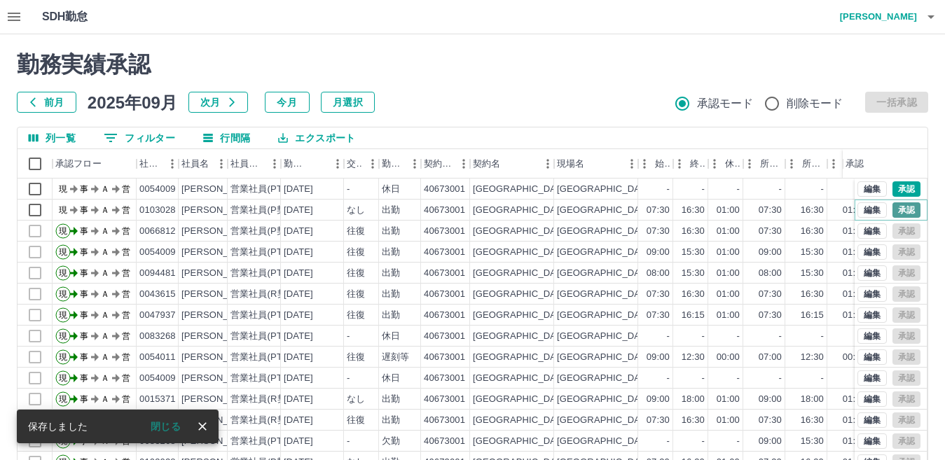
click at [893, 210] on button "承認" at bounding box center [907, 210] width 28 height 15
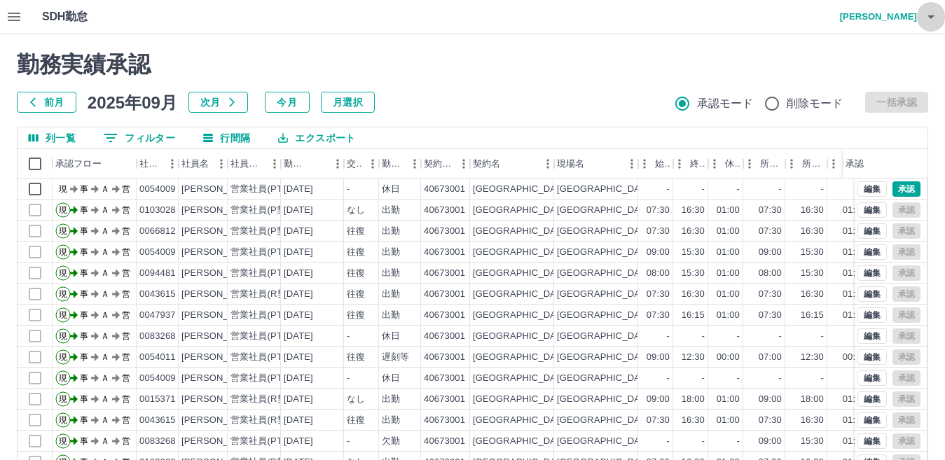
click at [931, 12] on icon "button" at bounding box center [931, 16] width 17 height 17
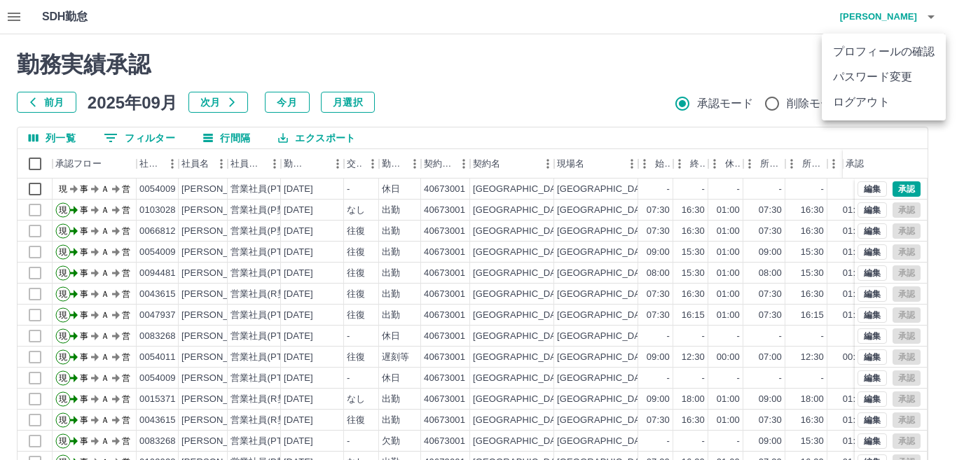
click at [901, 100] on li "ログアウト" at bounding box center [884, 102] width 124 height 25
